Goal: Task Accomplishment & Management: Complete application form

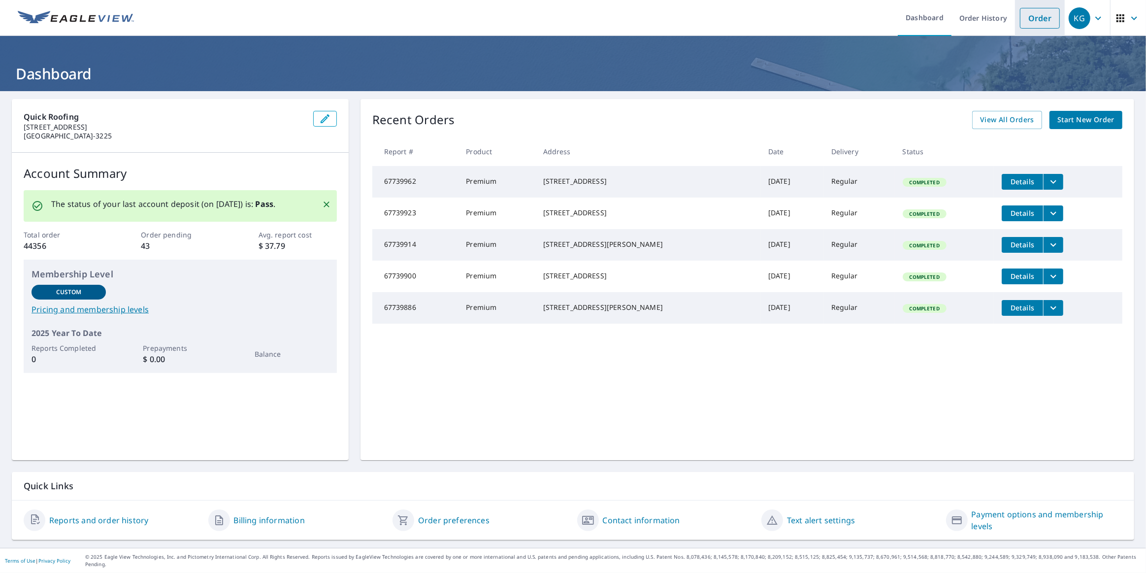
click at [1039, 21] on link "Order" at bounding box center [1040, 18] width 40 height 21
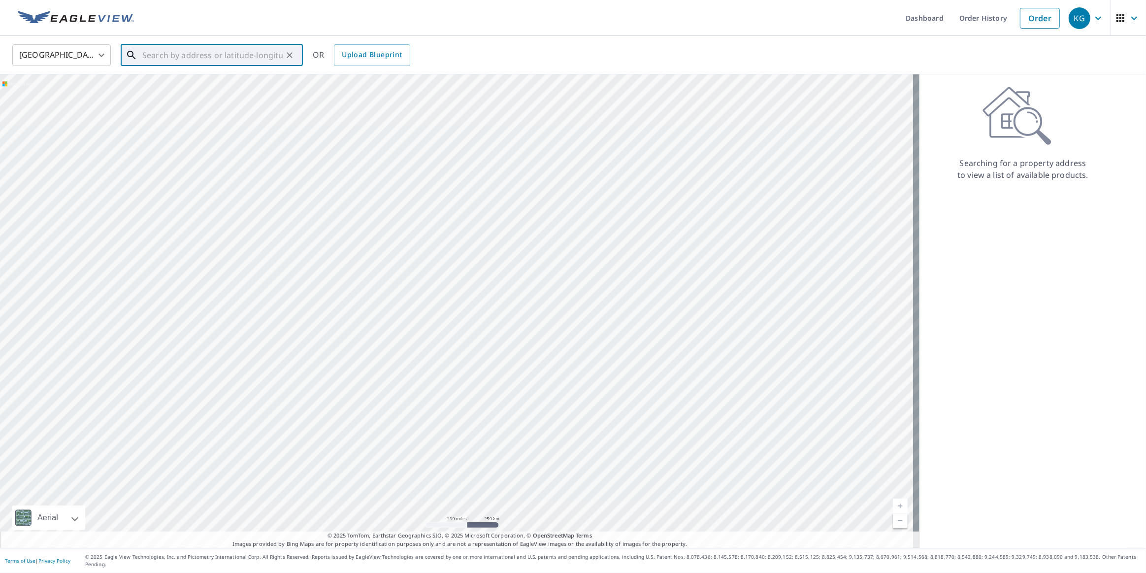
click at [193, 60] on input "text" at bounding box center [212, 55] width 140 height 28
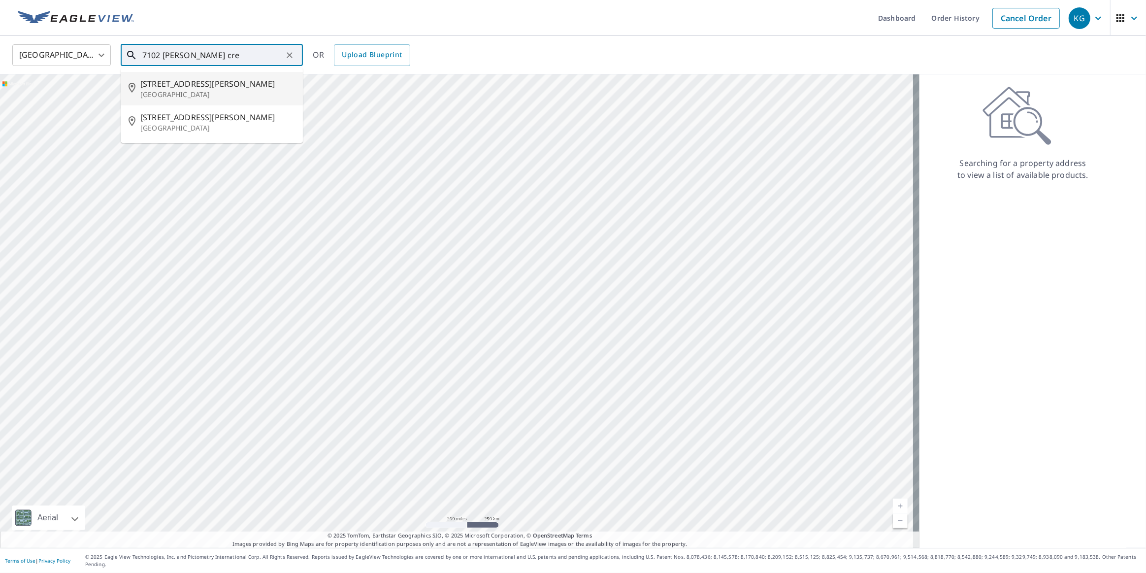
click at [196, 94] on p "[GEOGRAPHIC_DATA]" at bounding box center [217, 95] width 155 height 10
type input "[STREET_ADDRESS][PERSON_NAME]"
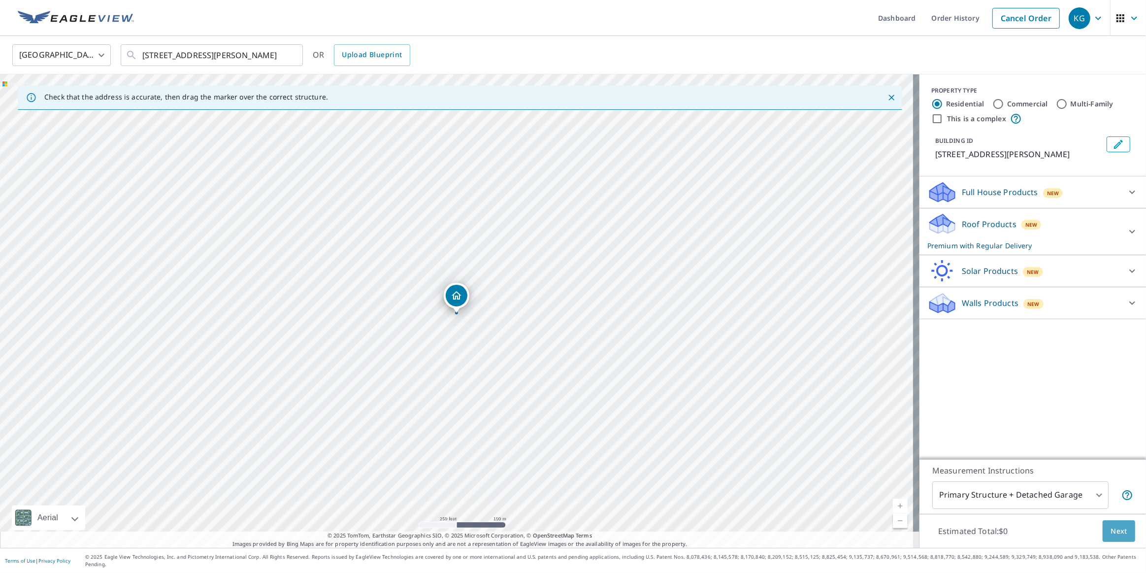
click at [1103, 540] on button "Next" at bounding box center [1119, 531] width 33 height 22
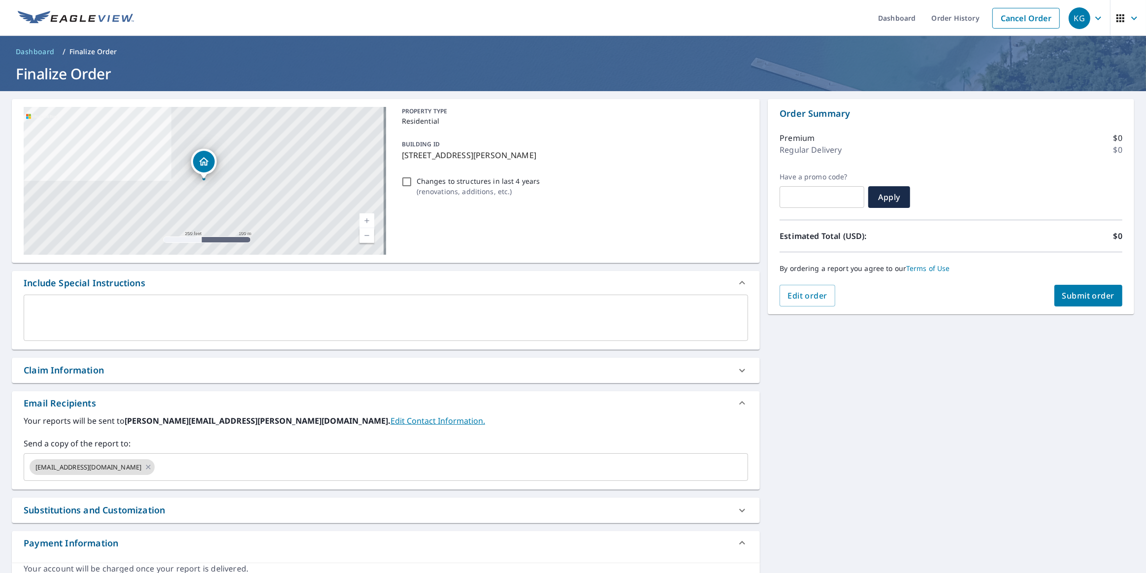
click at [128, 362] on div "Claim Information" at bounding box center [386, 370] width 748 height 25
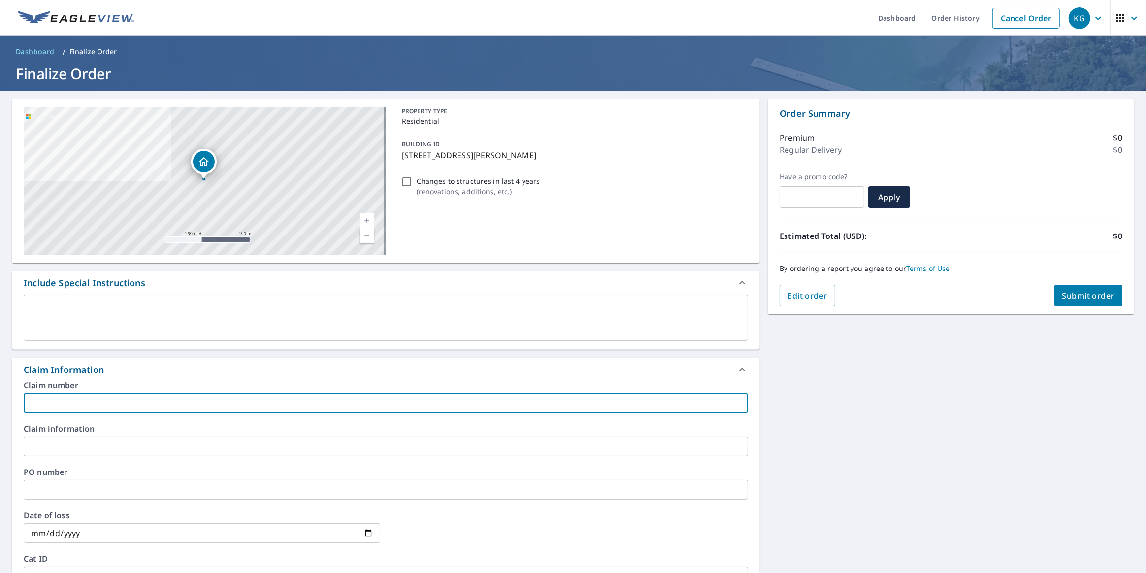
click at [90, 405] on input "text" at bounding box center [386, 403] width 725 height 20
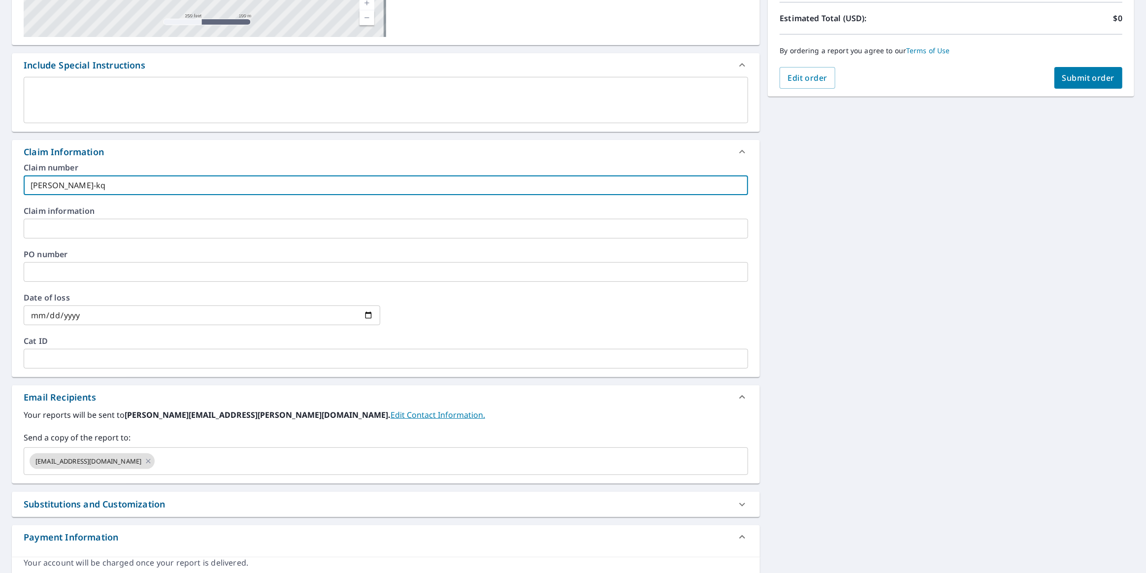
scroll to position [246, 0]
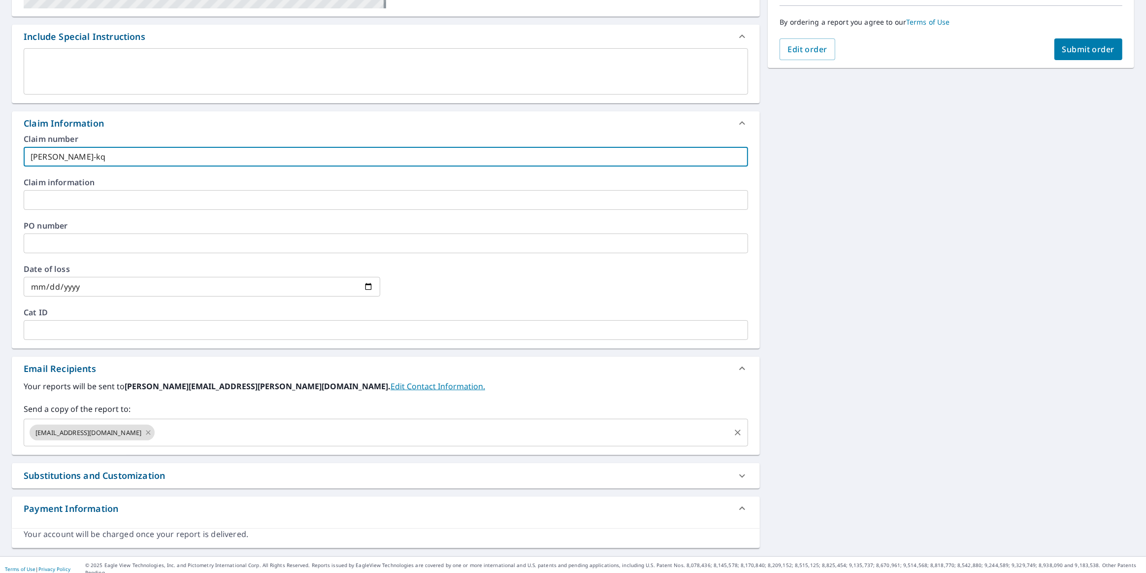
click at [144, 434] on icon at bounding box center [148, 432] width 8 height 11
type input "[PERSON_NAME]-kq"
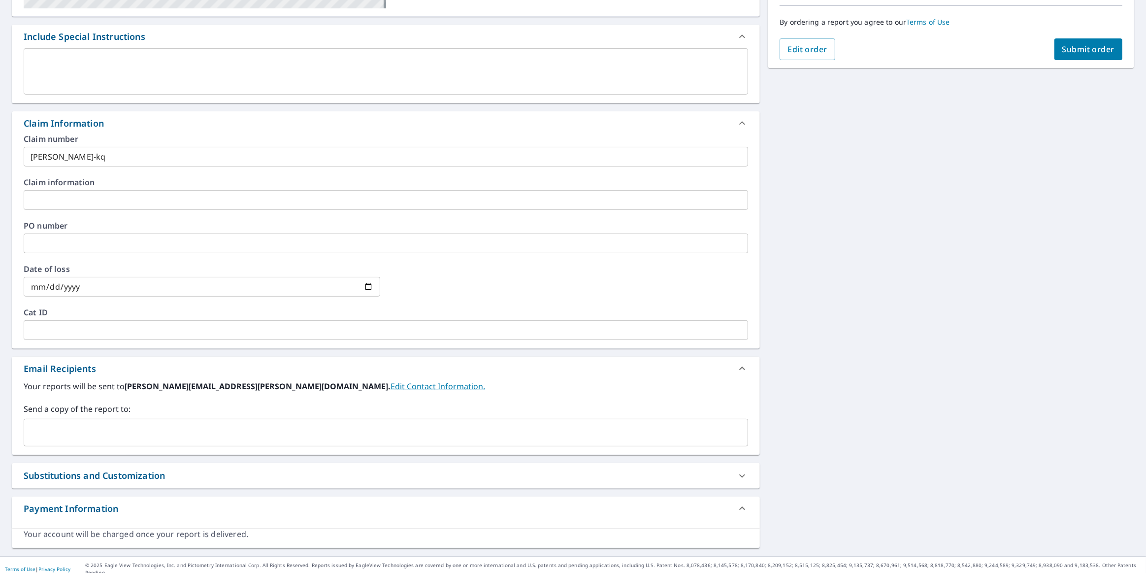
drag, startPoint x: 103, startPoint y: 411, endPoint x: 90, endPoint y: 422, distance: 16.8
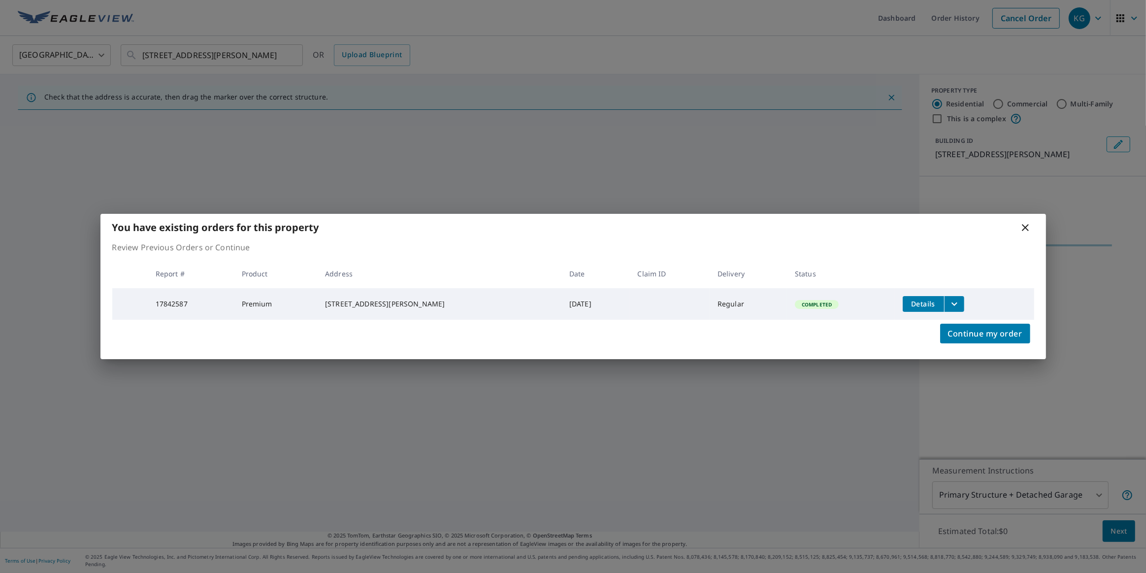
click at [81, 424] on div "You have existing orders for this property Review Previous Orders or Continue R…" at bounding box center [573, 286] width 1146 height 573
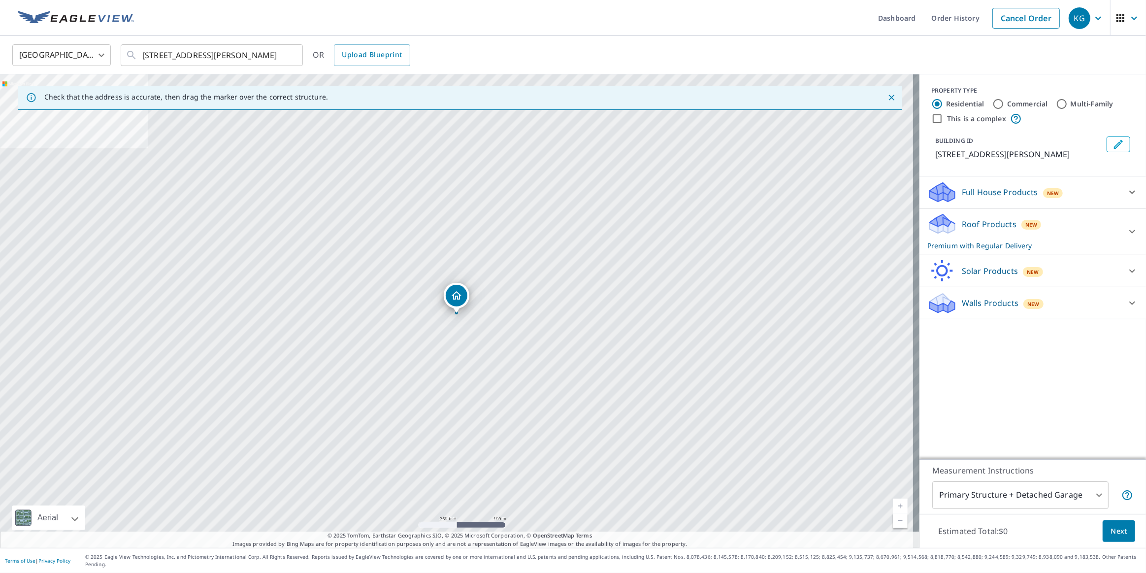
click at [1110, 527] on div "Estimated Total: $0 Next" at bounding box center [1033, 531] width 227 height 34
click at [1111, 537] on span "Next" at bounding box center [1119, 531] width 17 height 12
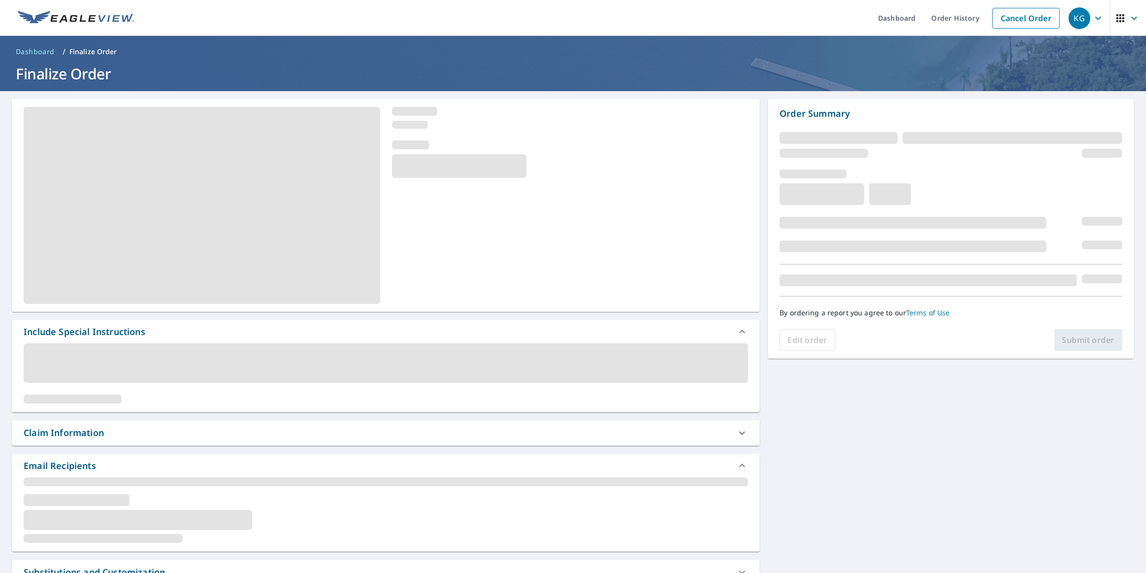
click at [100, 432] on div "Claim Information" at bounding box center [64, 432] width 80 height 13
click at [743, 434] on icon at bounding box center [742, 433] width 12 height 12
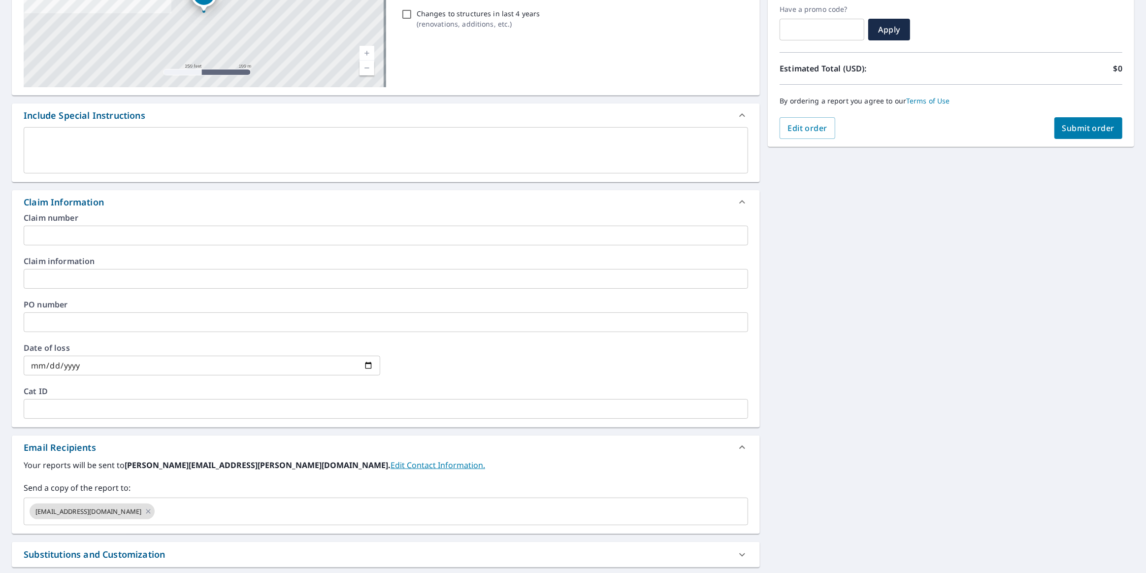
scroll to position [224, 0]
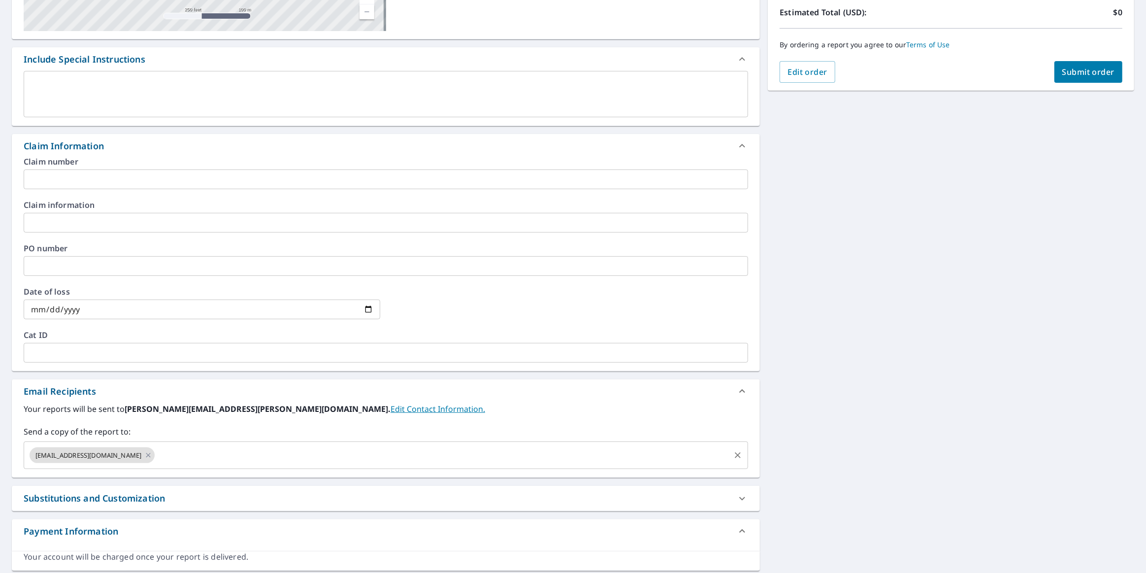
click at [146, 455] on icon at bounding box center [148, 455] width 4 height 4
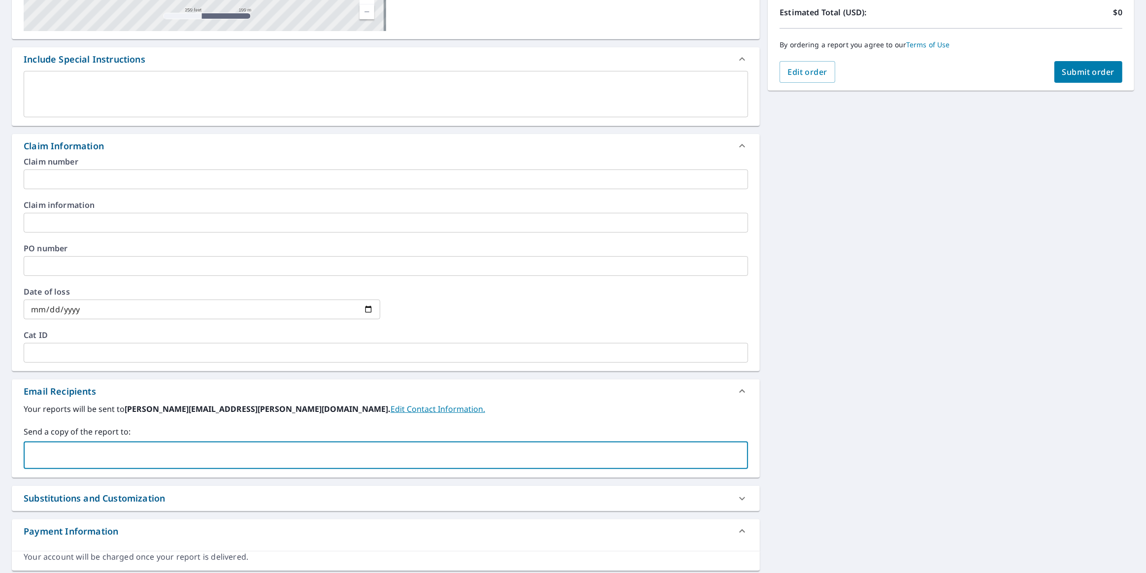
click at [125, 455] on input "text" at bounding box center [378, 455] width 701 height 19
paste input "[PERSON_NAME][EMAIL_ADDRESS][DOMAIN_NAME]"
type input "[PERSON_NAME][EMAIL_ADDRESS][DOMAIN_NAME]"
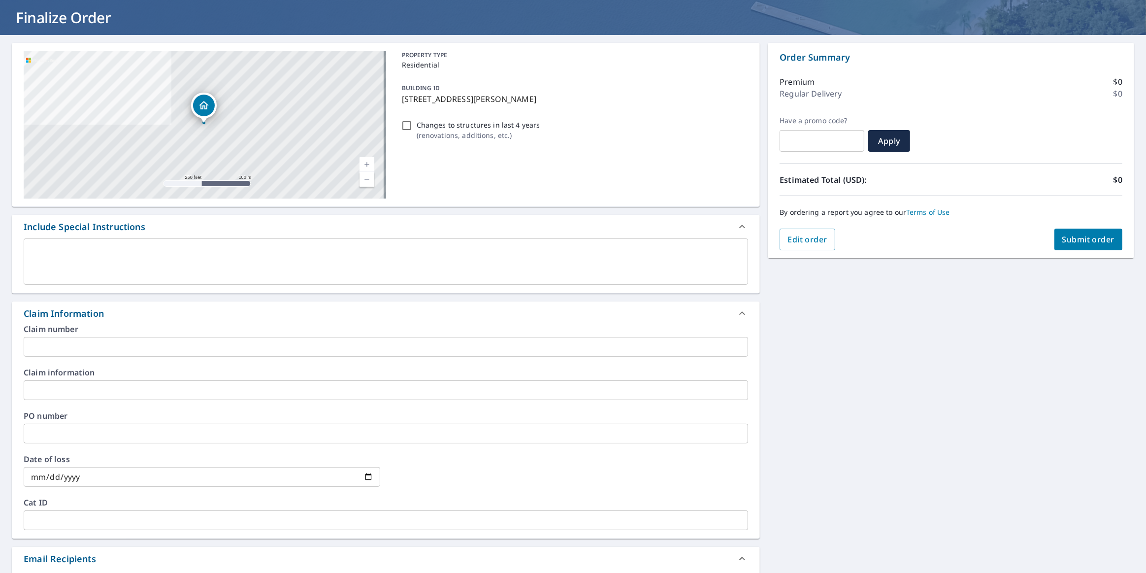
scroll to position [0, 0]
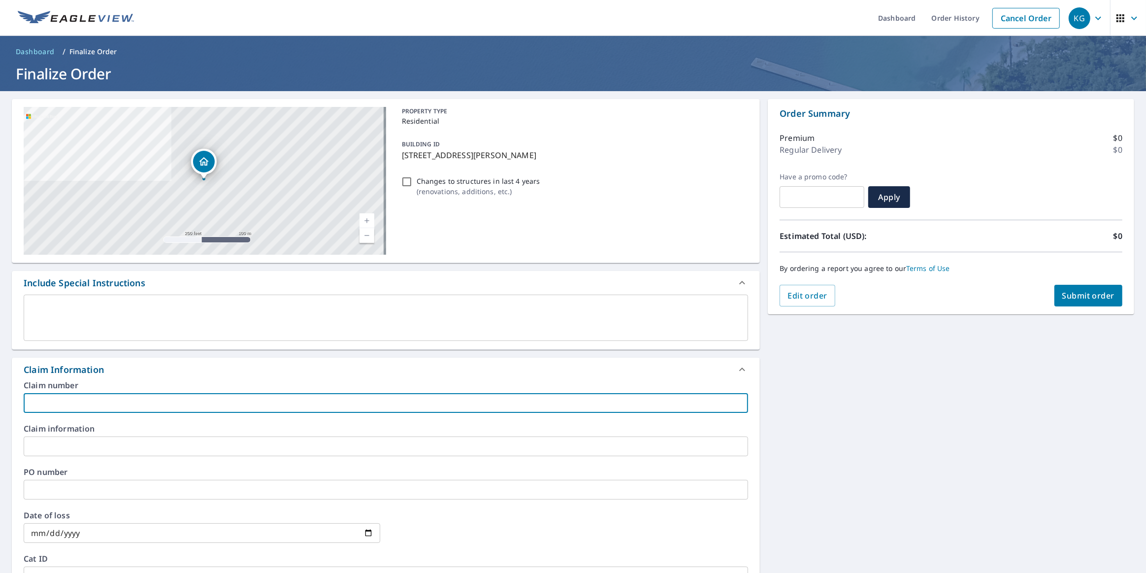
click at [78, 403] on input "text" at bounding box center [386, 403] width 725 height 20
type input "[PERSON_NAME]-kq"
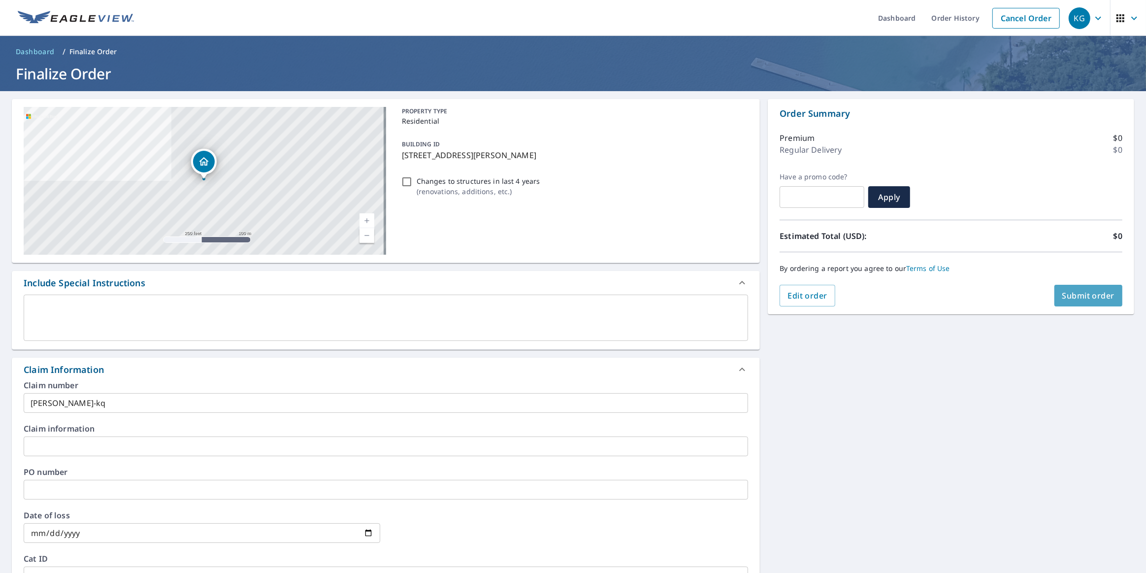
click at [1088, 302] on button "Submit order" at bounding box center [1088, 296] width 68 height 22
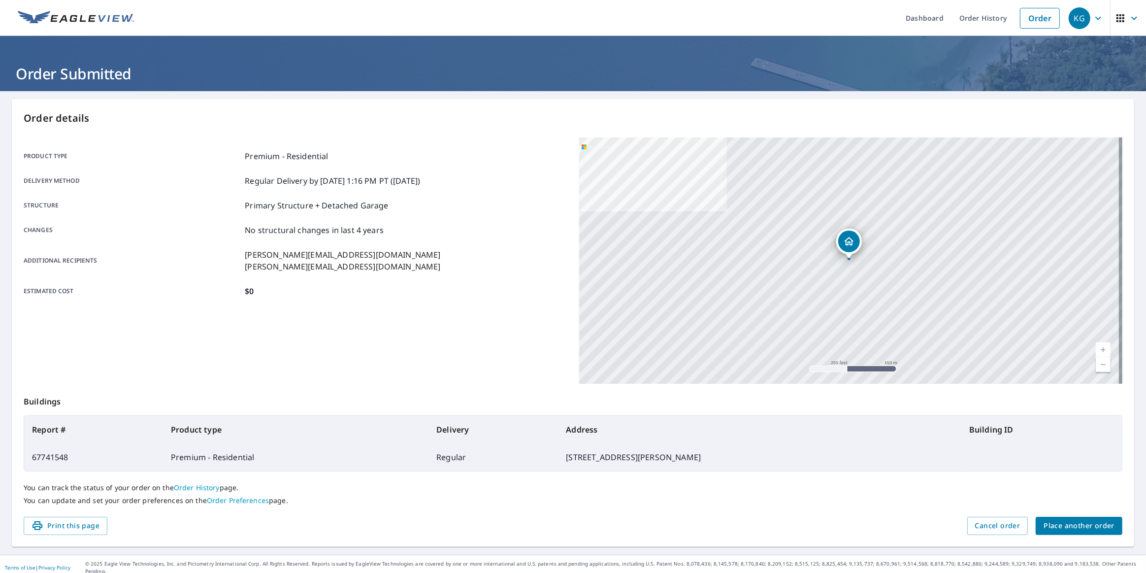
click at [1056, 525] on span "Place another order" at bounding box center [1079, 526] width 71 height 12
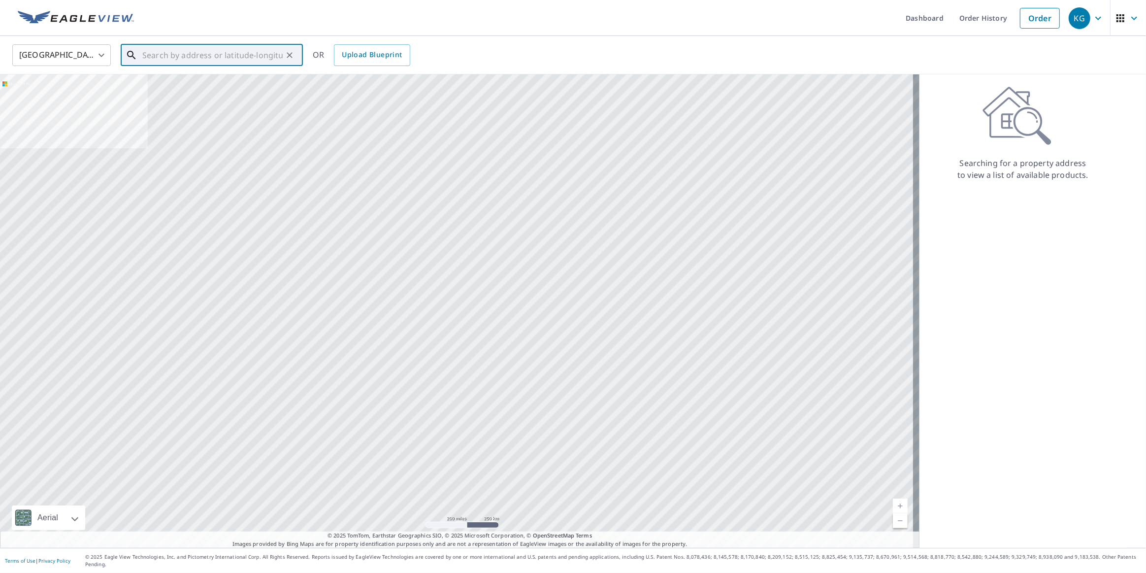
click at [167, 59] on input "text" at bounding box center [212, 55] width 140 height 28
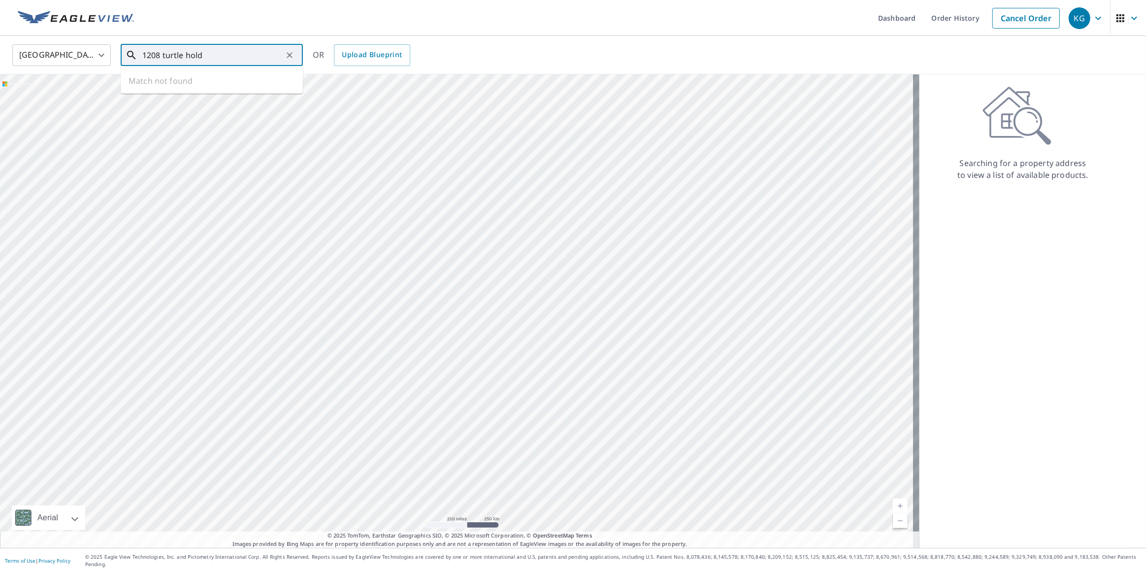
click at [226, 57] on input "1208 turtle hold" at bounding box center [212, 55] width 140 height 28
drag, startPoint x: 233, startPoint y: 54, endPoint x: 184, endPoint y: 58, distance: 49.5
click at [184, 58] on input "1208 turtle hold" at bounding box center [212, 55] width 140 height 28
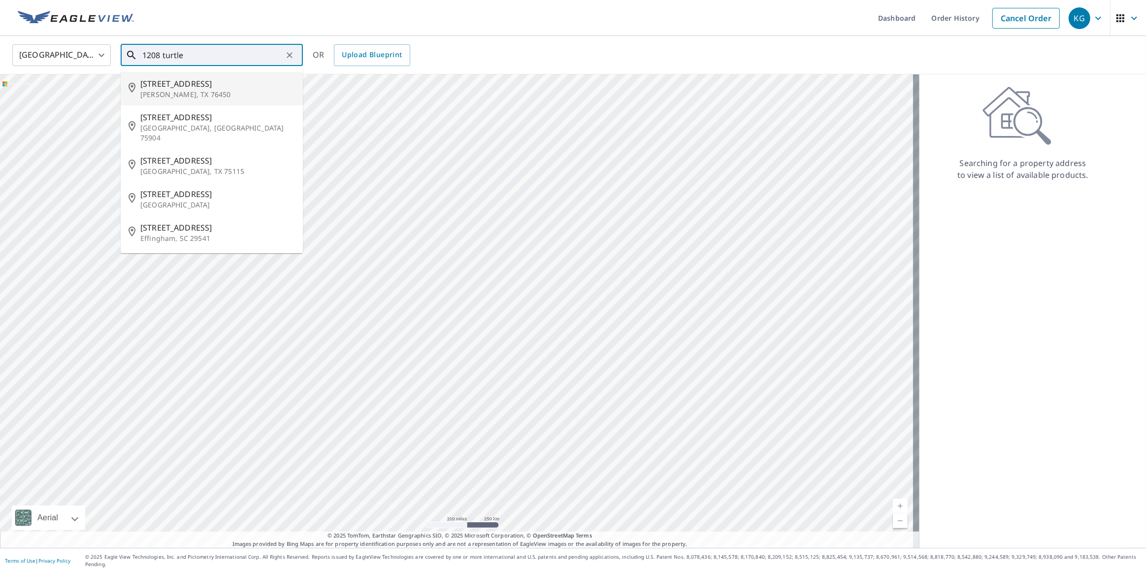
click at [191, 94] on p "[PERSON_NAME], TX 76450" at bounding box center [217, 95] width 155 height 10
type input "[STREET_ADDRESS][PERSON_NAME]"
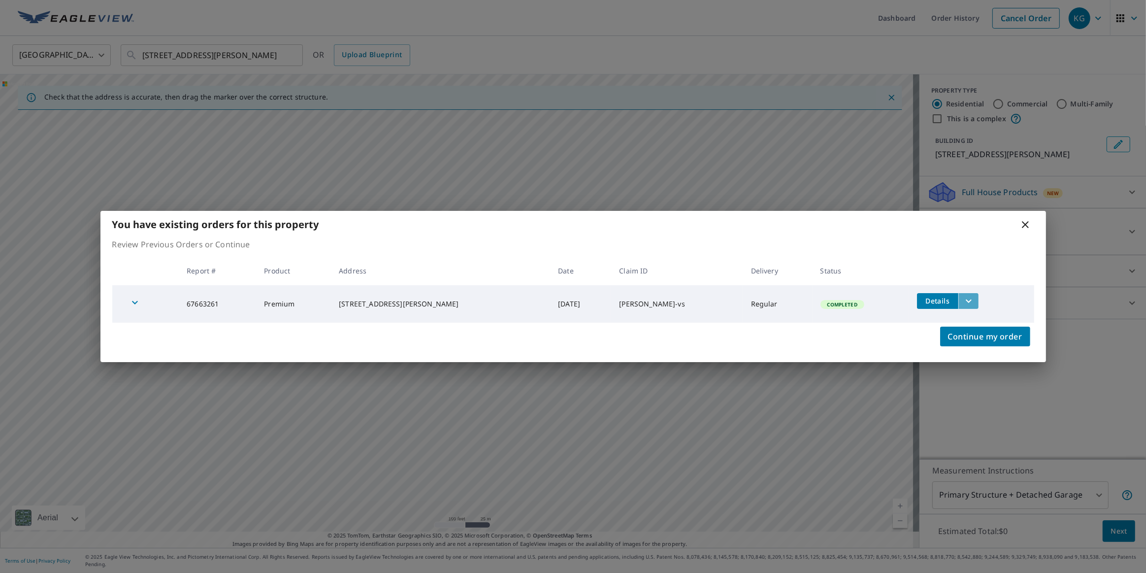
click at [963, 304] on icon "filesDropdownBtn-67663261" at bounding box center [969, 301] width 12 height 12
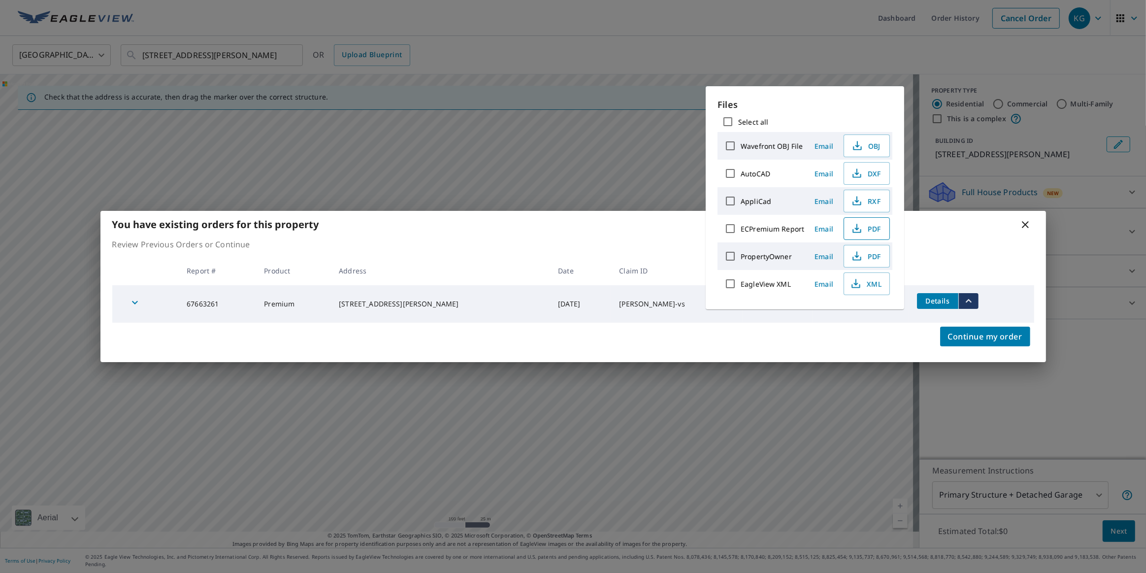
click at [864, 229] on span "PDF" at bounding box center [866, 229] width 32 height 12
